Goal: Information Seeking & Learning: Learn about a topic

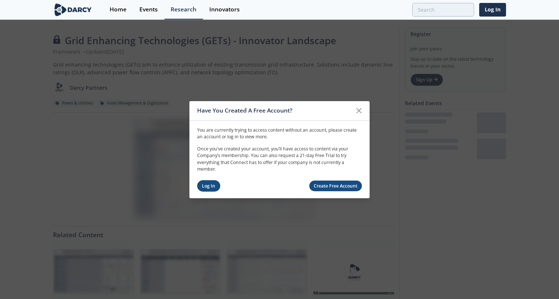
click at [205, 187] on link "Log In" at bounding box center [208, 185] width 23 height 11
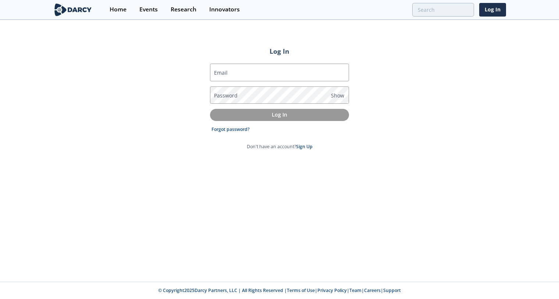
type input "[PERSON_NAME][EMAIL_ADDRESS][PERSON_NAME][DOMAIN_NAME]"
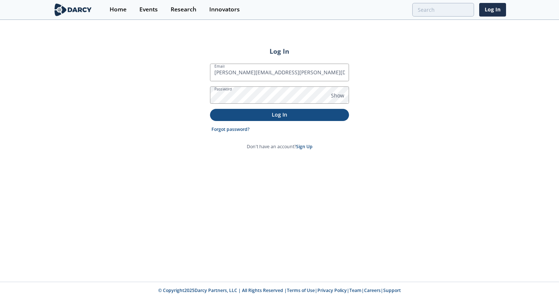
click at [267, 113] on p "Log In" at bounding box center [279, 115] width 129 height 8
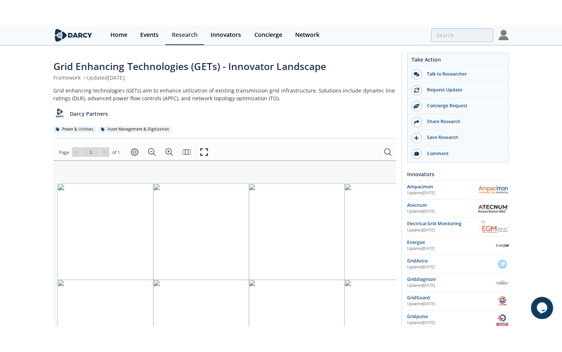
scroll to position [0, 7]
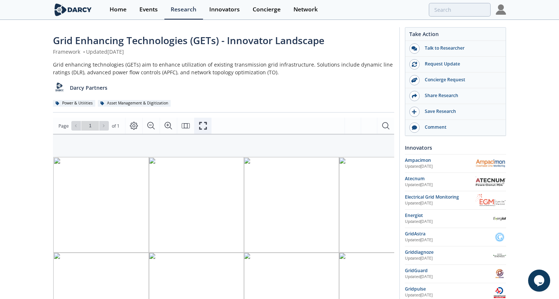
click at [202, 127] on icon "Fullscreen" at bounding box center [203, 125] width 9 height 9
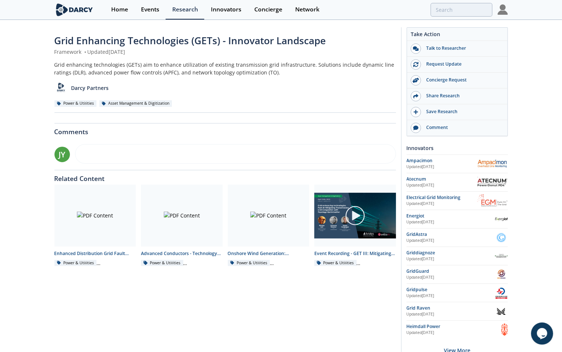
scroll to position [0, 0]
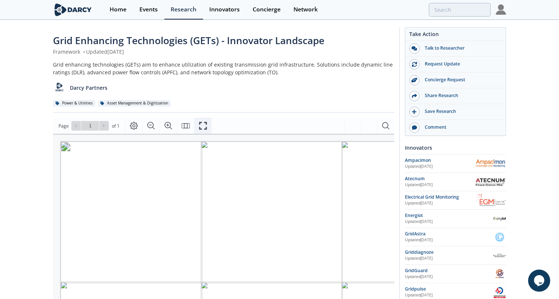
drag, startPoint x: 203, startPoint y: 127, endPoint x: 251, endPoint y: 227, distance: 110.8
click at [204, 127] on icon "Fullscreen" at bounding box center [203, 125] width 9 height 9
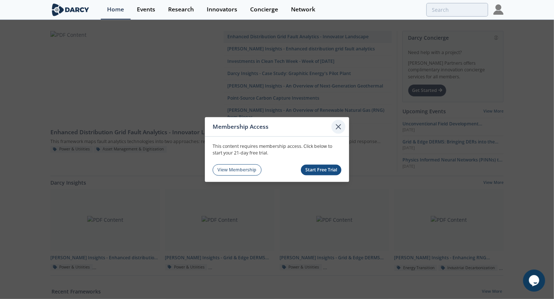
click at [338, 128] on icon at bounding box center [338, 126] width 9 height 9
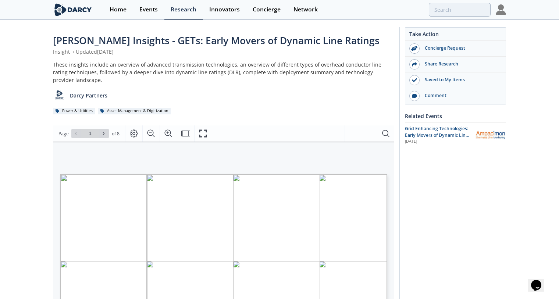
type input "2"
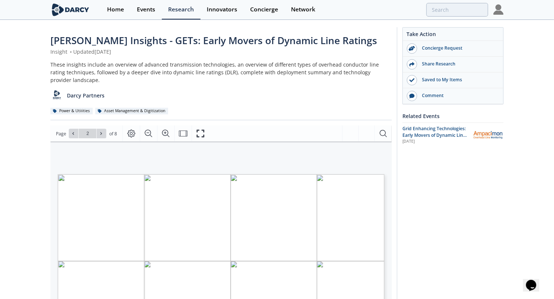
click at [482, 192] on div "Take Action Concierge Request Share Research Saved to My Items Comment Related …" at bounding box center [450, 285] width 107 height 517
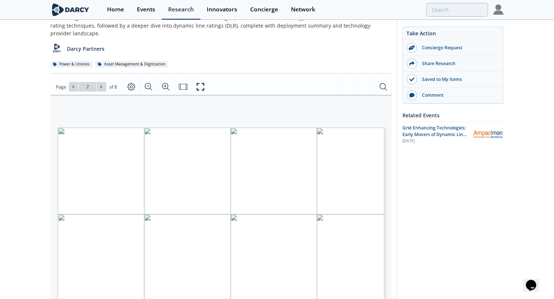
scroll to position [100, 0]
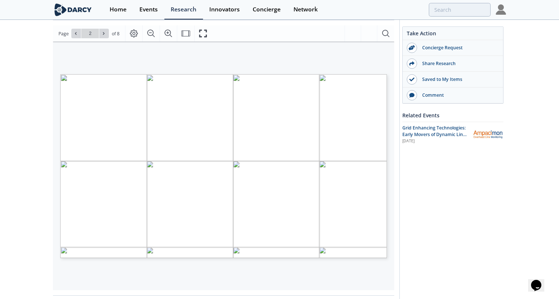
type input "3"
drag, startPoint x: 199, startPoint y: 171, endPoint x: 411, endPoint y: 213, distance: 215.9
click at [414, 214] on div "Take Action Concierge Request Share Research Saved to My Items Comment Related …" at bounding box center [453, 185] width 107 height 517
type input "6"
